Goal: Task Accomplishment & Management: Manage account settings

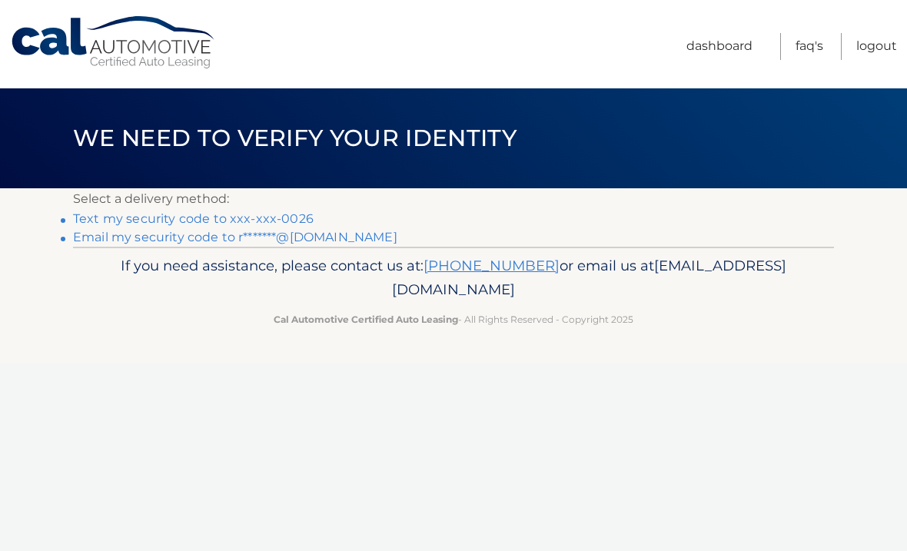
click at [269, 214] on link "Text my security code to xxx-xxx-0026" at bounding box center [193, 218] width 241 height 15
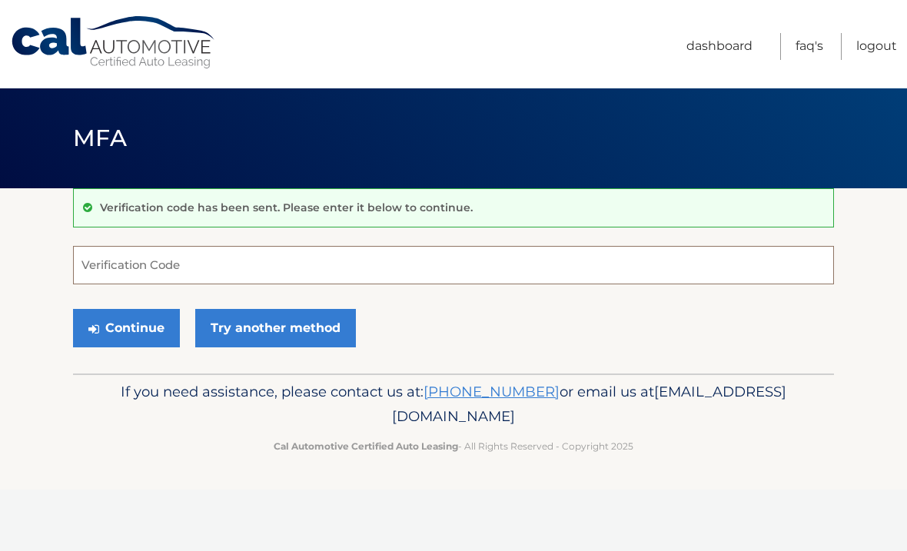
click at [185, 268] on input "Verification Code" at bounding box center [453, 265] width 761 height 38
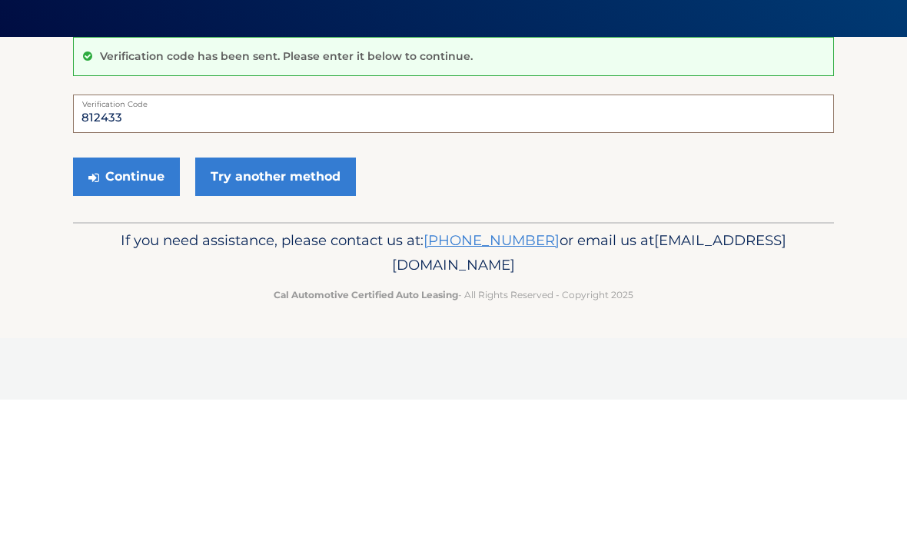
type input "812433"
click at [135, 309] on button "Continue" at bounding box center [126, 328] width 107 height 38
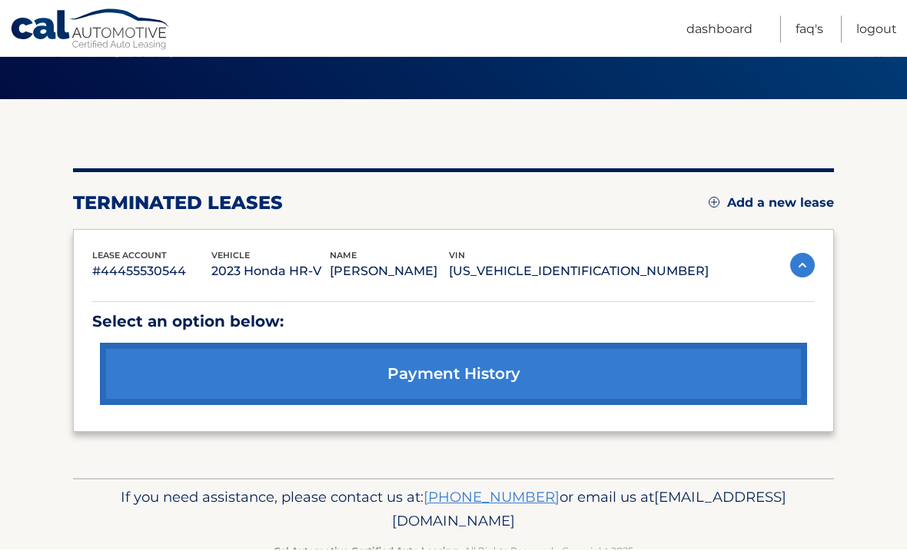
scroll to position [86, 0]
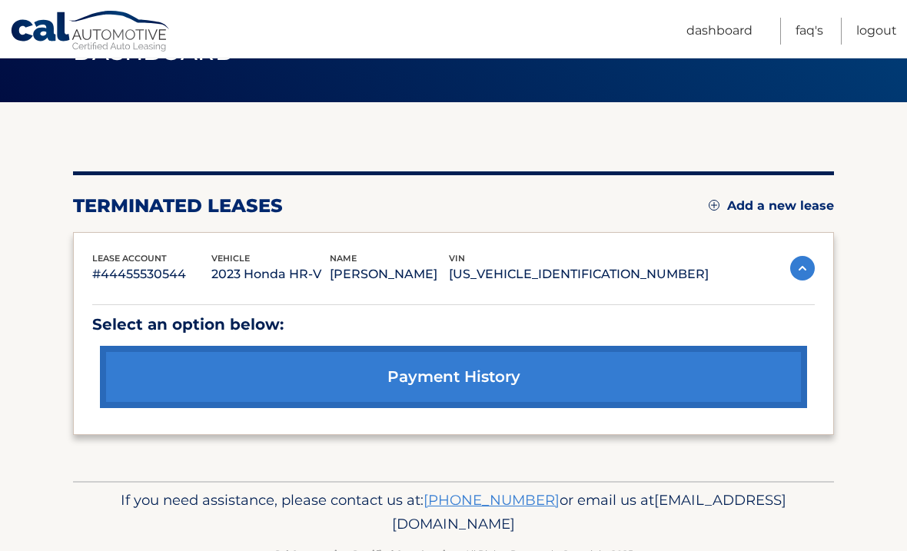
click at [487, 376] on link "payment history" at bounding box center [453, 377] width 707 height 62
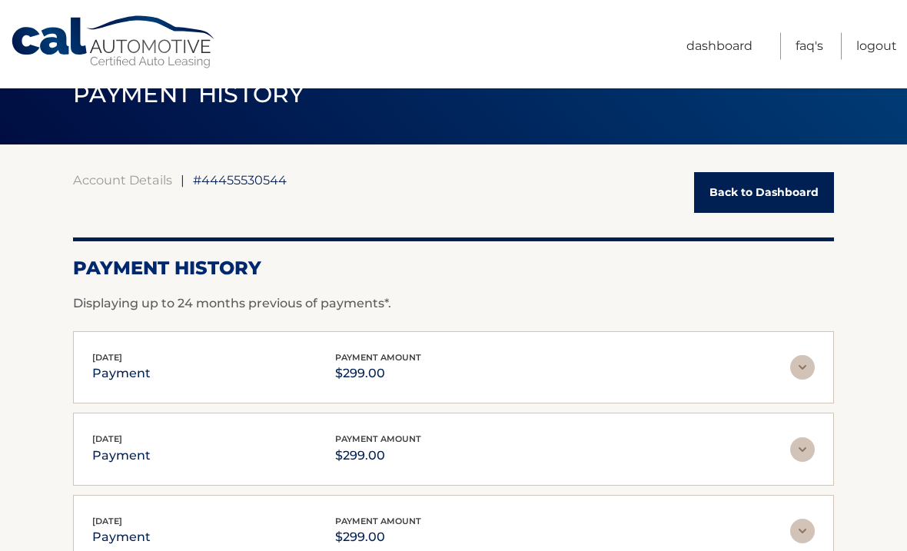
click at [808, 370] on img at bounding box center [802, 368] width 25 height 25
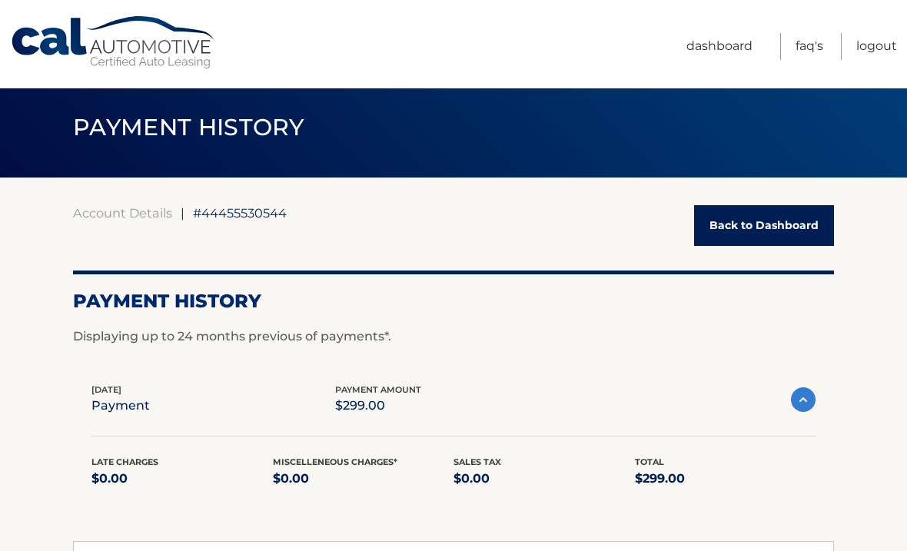
scroll to position [15, 0]
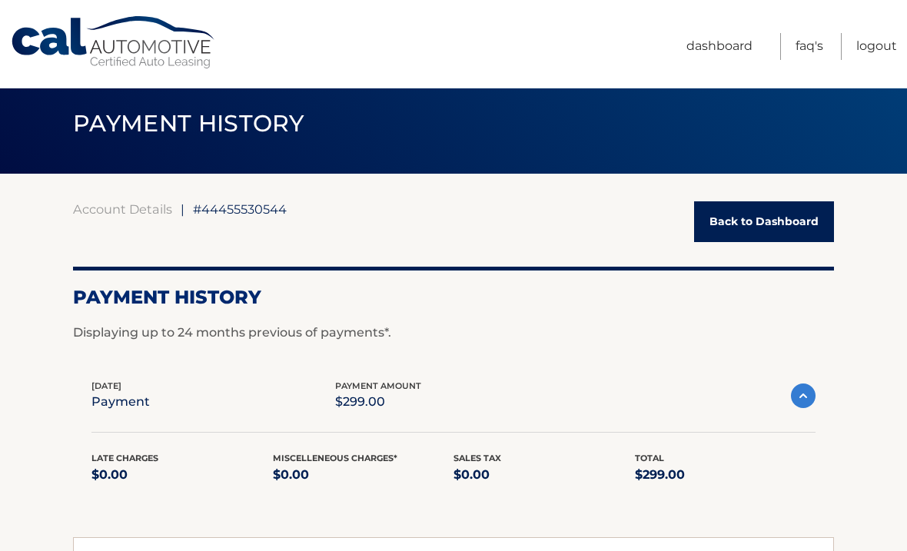
click at [783, 228] on link "Back to Dashboard" at bounding box center [764, 221] width 140 height 41
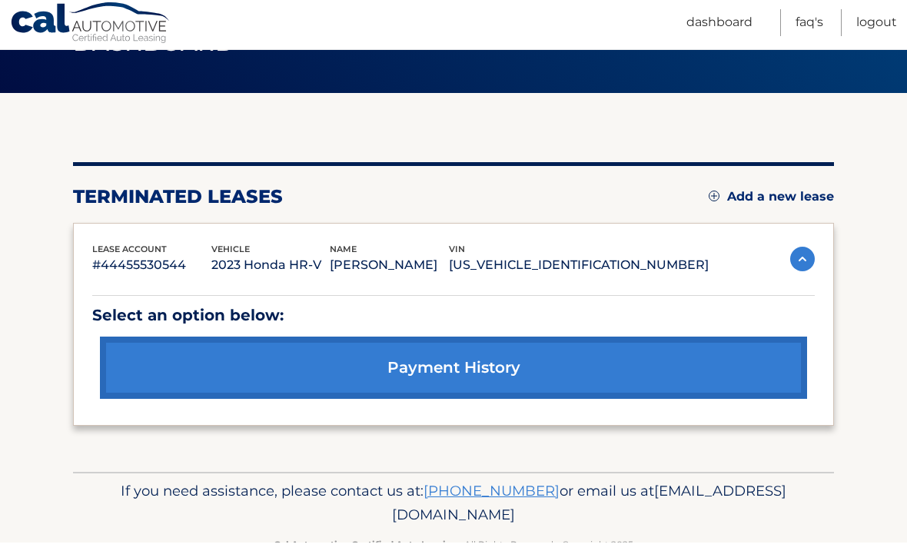
scroll to position [87, 0]
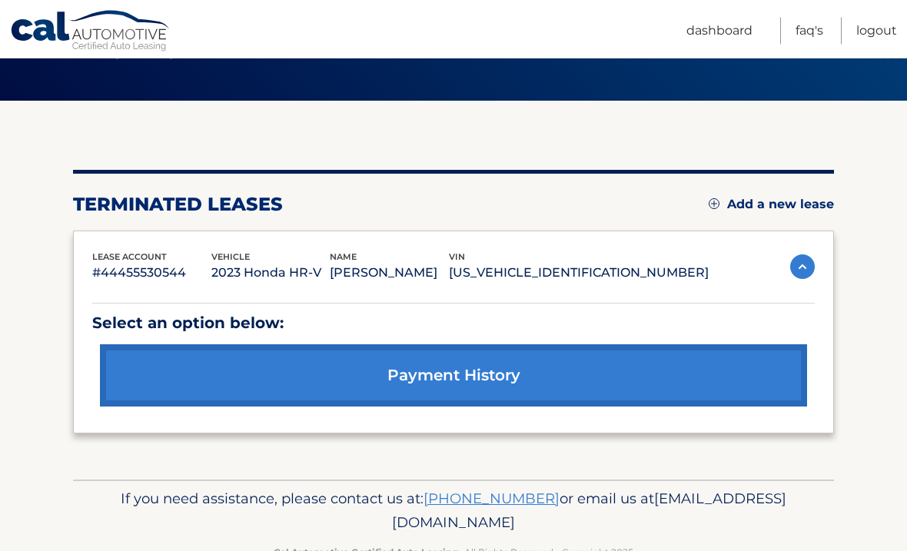
click at [155, 282] on p "#44455530544" at bounding box center [151, 274] width 119 height 22
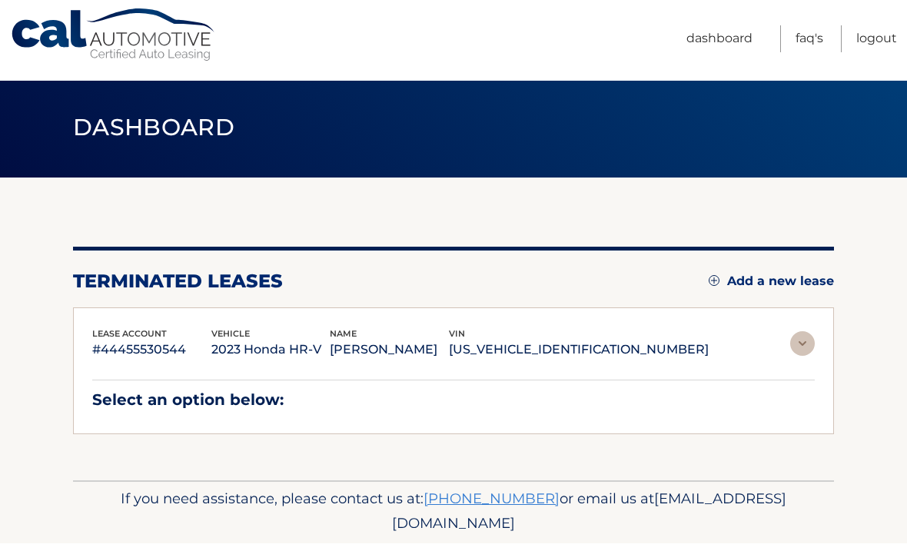
scroll to position [0, 0]
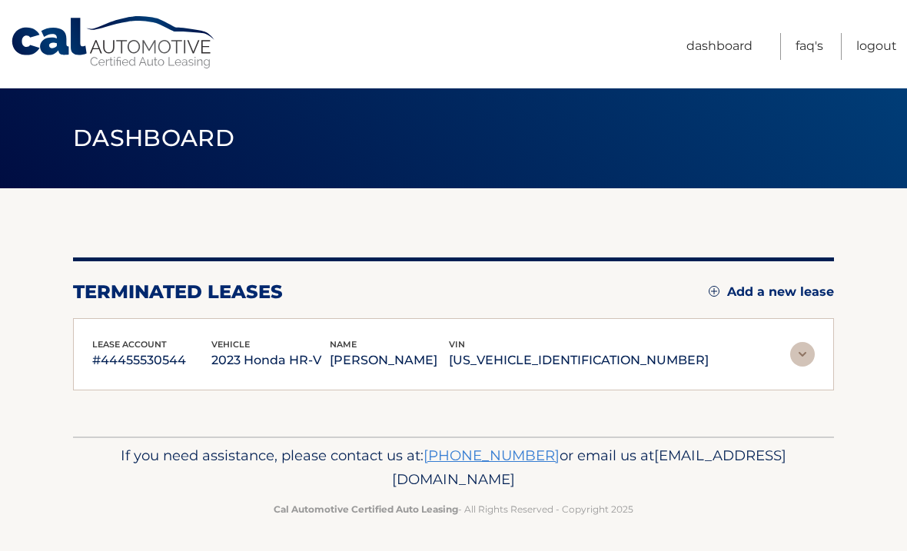
click at [729, 58] on link "Dashboard" at bounding box center [720, 46] width 66 height 27
click at [716, 48] on link "Dashboard" at bounding box center [720, 46] width 66 height 27
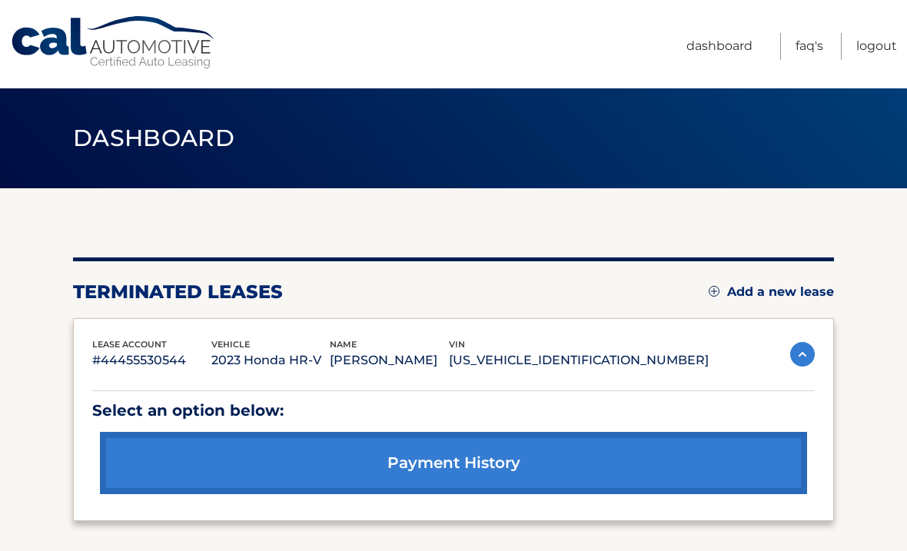
click at [771, 298] on link "Add a new lease" at bounding box center [771, 291] width 125 height 15
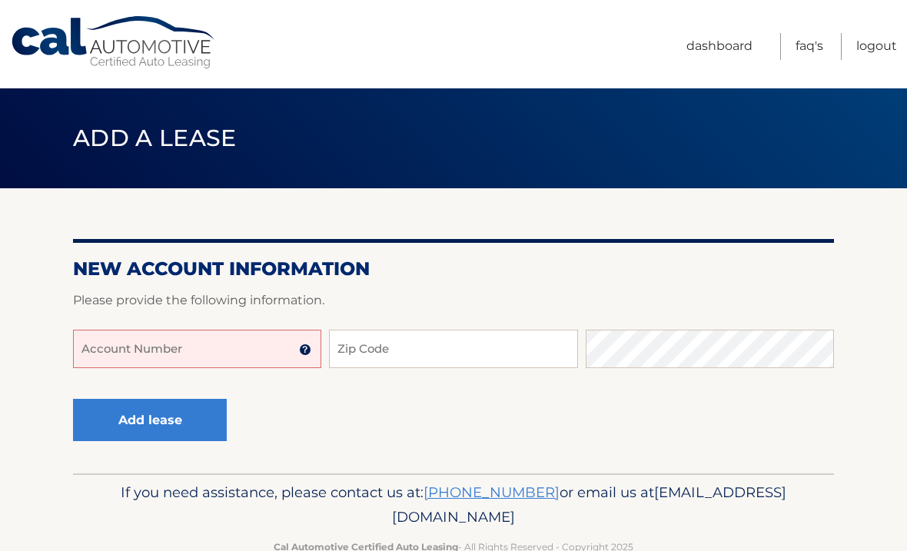
click at [302, 355] on img at bounding box center [305, 350] width 12 height 12
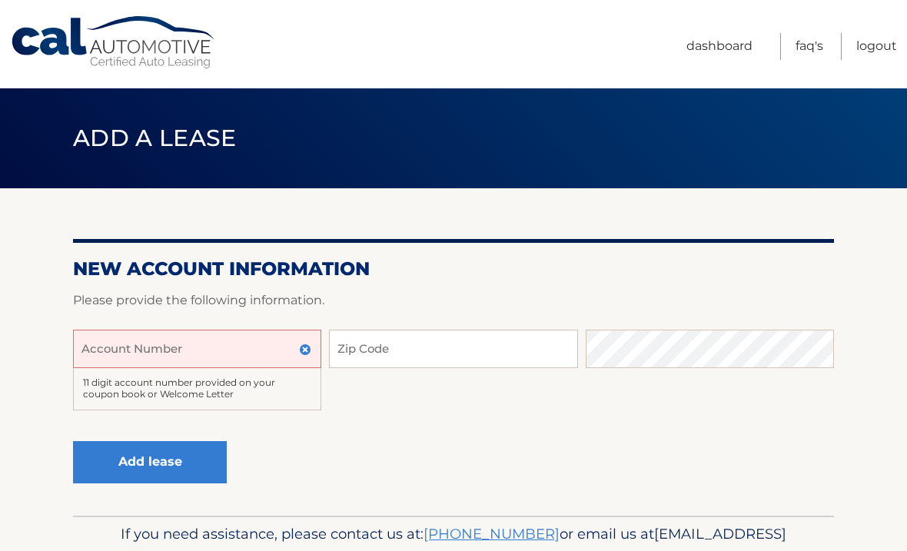
click at [878, 56] on link "Logout" at bounding box center [876, 46] width 41 height 27
